Goal: Navigation & Orientation: Find specific page/section

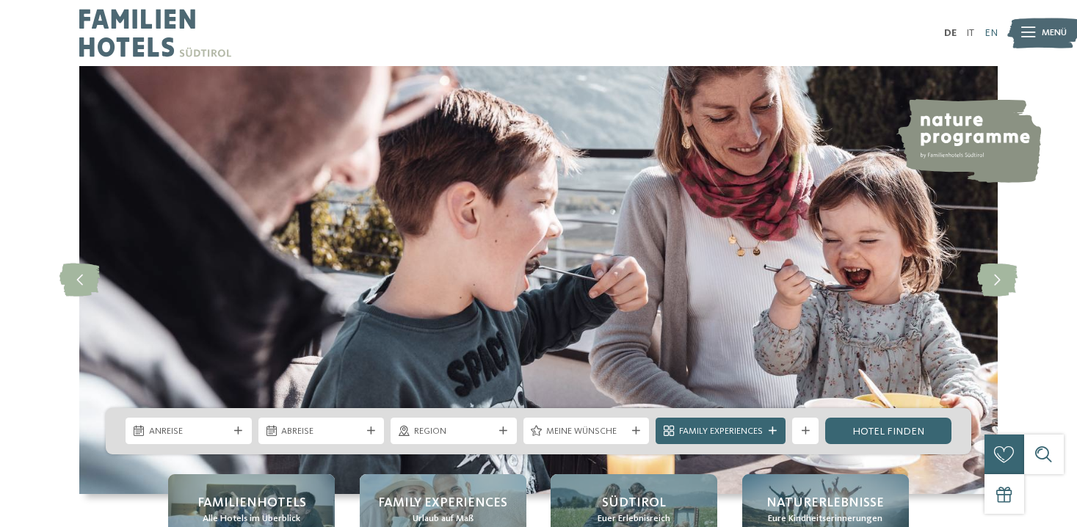
click at [990, 33] on link "EN" at bounding box center [991, 33] width 13 height 10
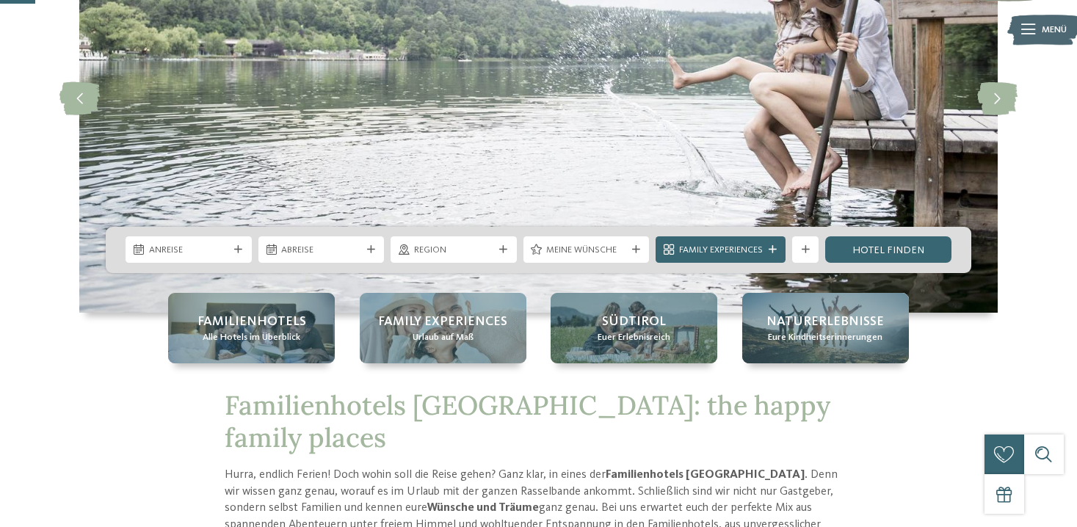
scroll to position [199, 0]
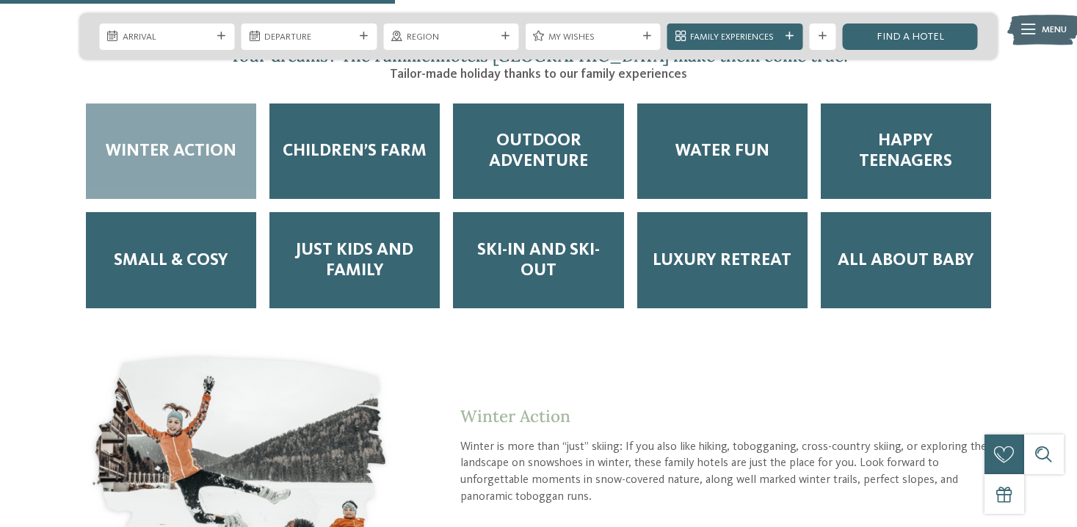
scroll to position [2188, 0]
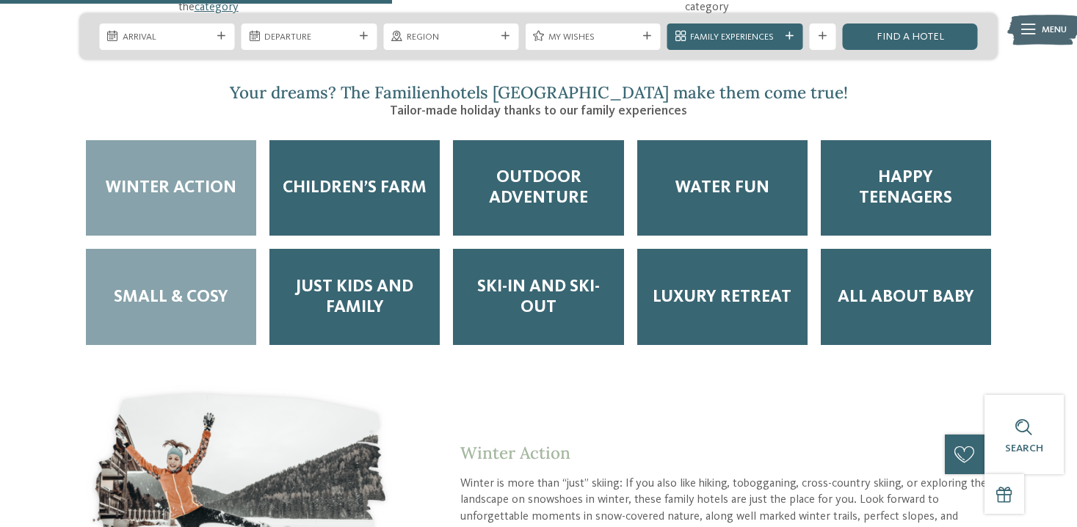
click at [227, 287] on span "Small & Cosy" at bounding box center [171, 297] width 115 height 21
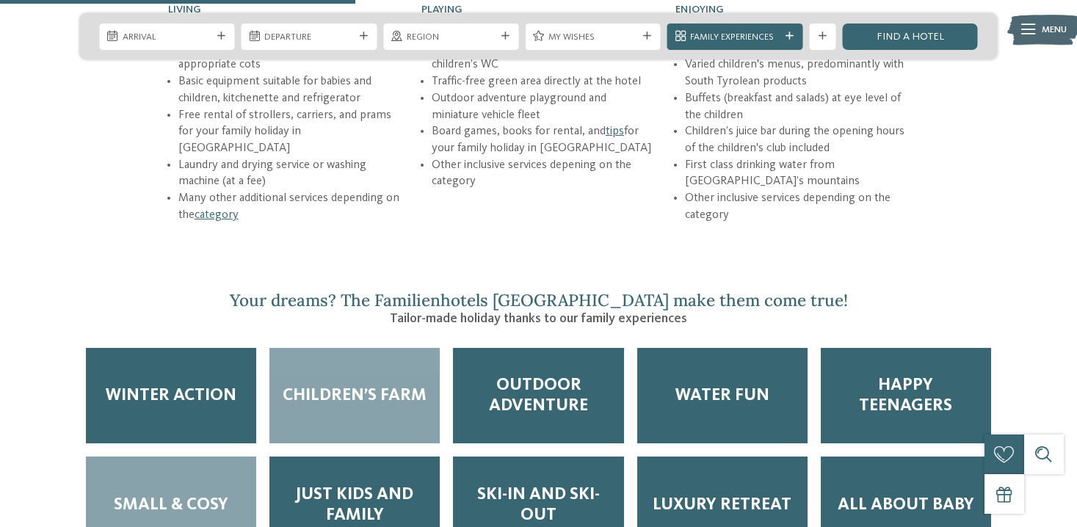
click at [339, 386] on span "Children’s Farm" at bounding box center [355, 396] width 144 height 21
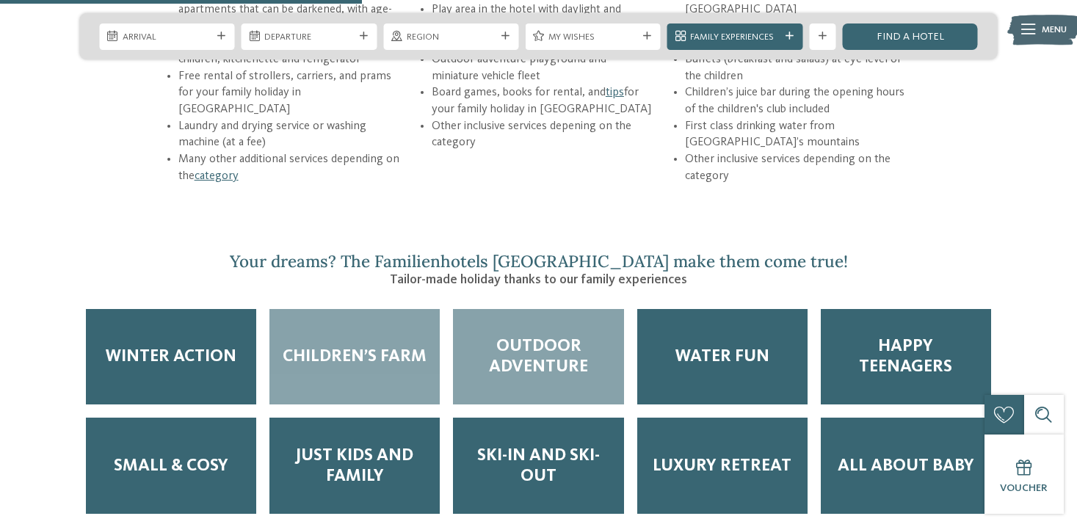
click at [564, 336] on span "Outdoor Adventure" at bounding box center [538, 356] width 144 height 41
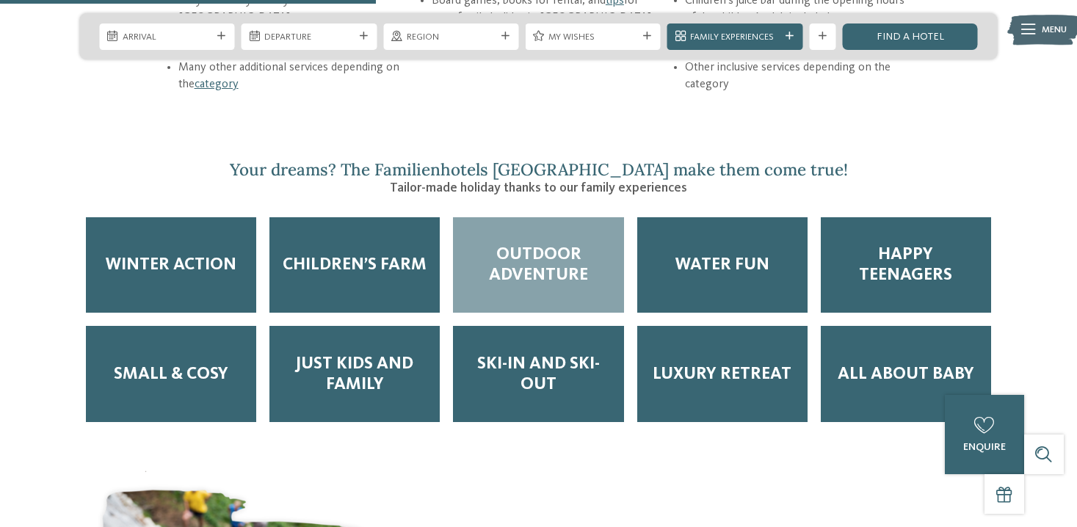
scroll to position [2108, 0]
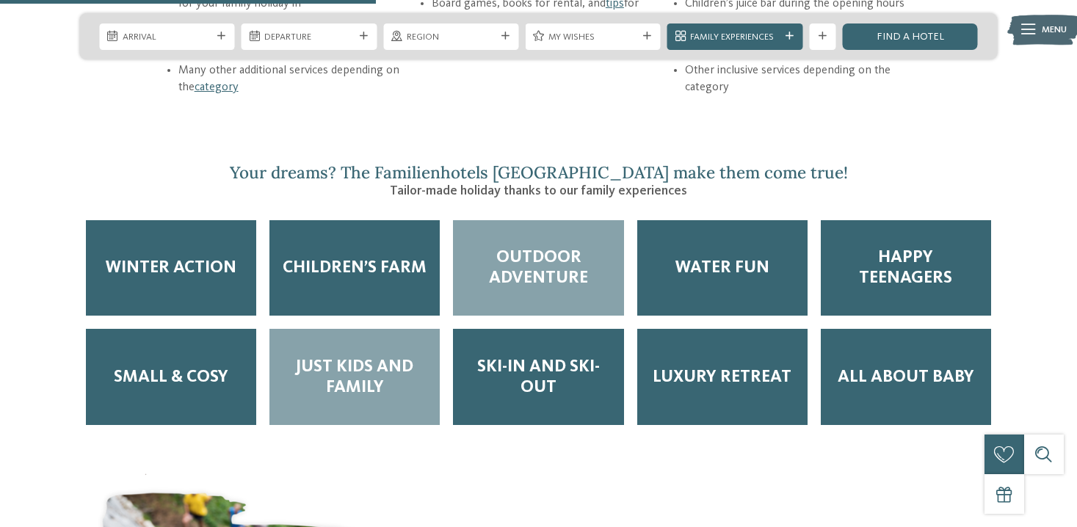
click at [364, 357] on span "Just Kids and Family" at bounding box center [355, 377] width 144 height 41
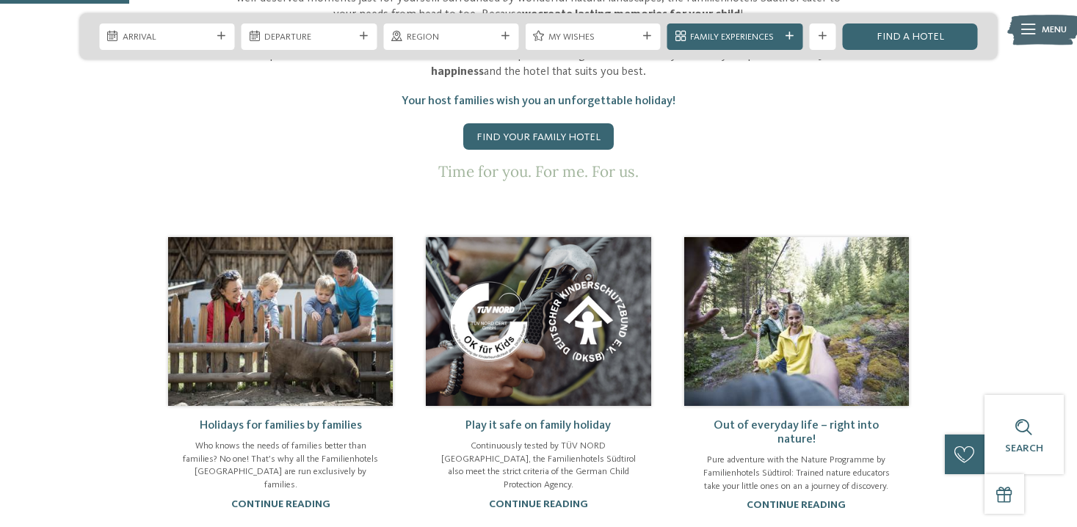
scroll to position [721, 0]
